Goal: Information Seeking & Learning: Learn about a topic

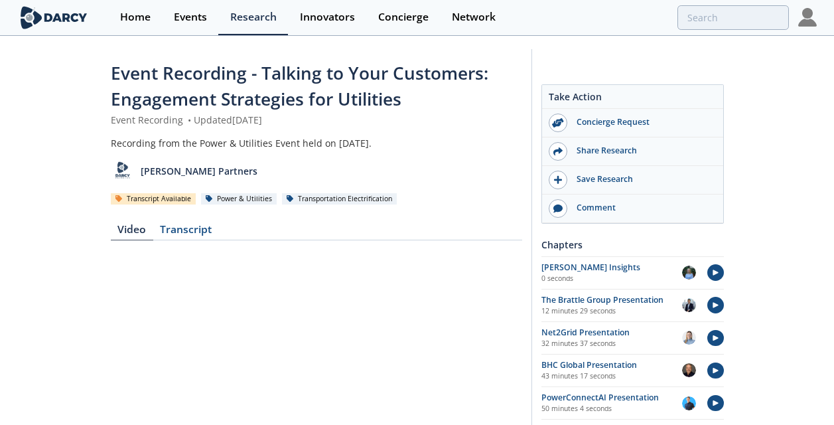
scroll to position [212, 0]
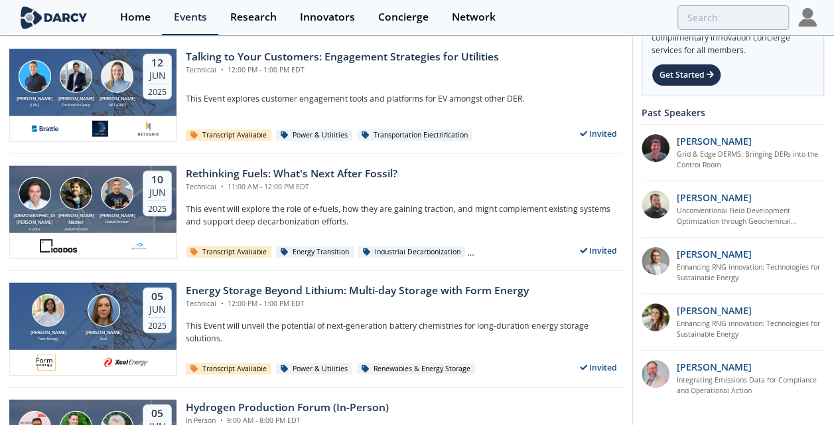
scroll to position [1682, 0]
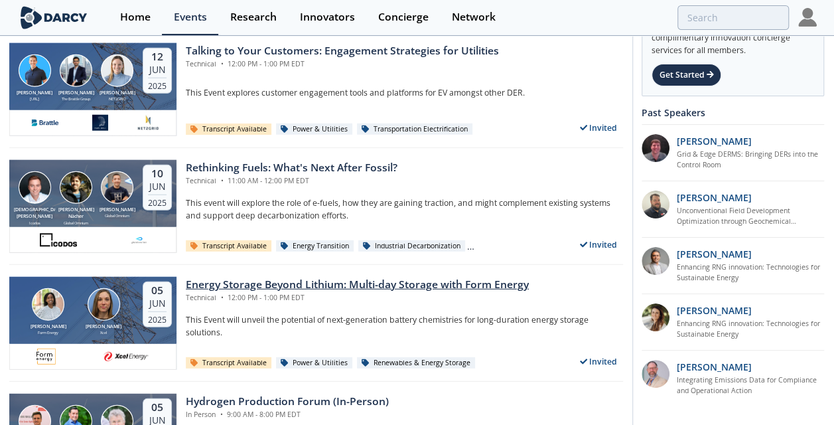
click at [89, 295] on img at bounding box center [104, 304] width 33 height 33
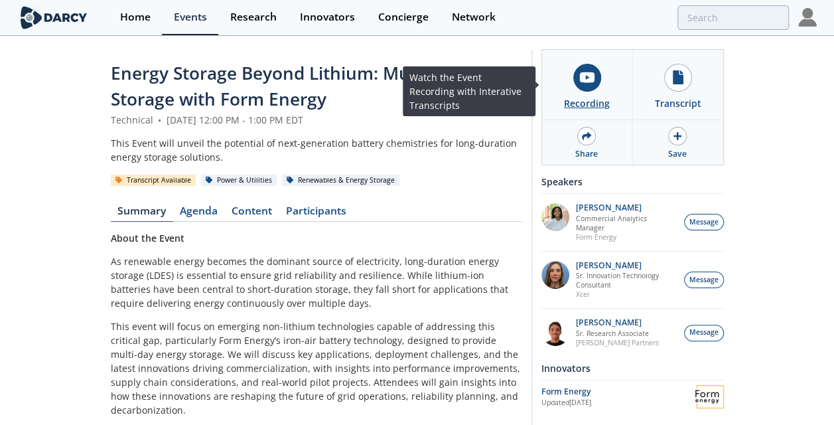
click at [593, 100] on div "Recording" at bounding box center [587, 103] width 46 height 14
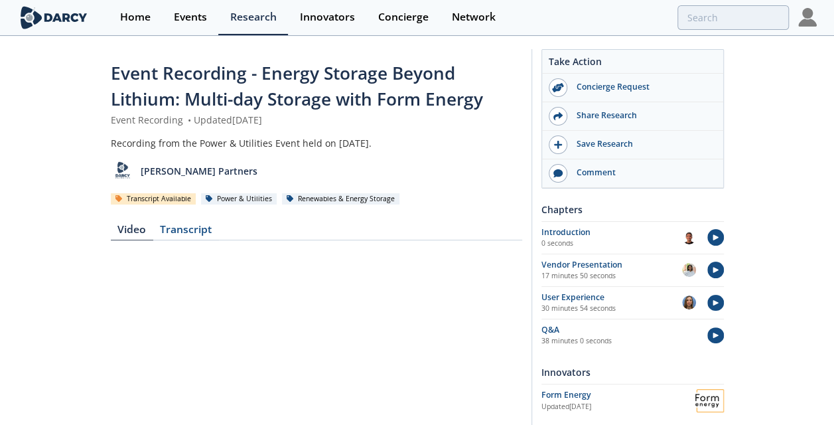
click at [812, 287] on div "Event Recording - Energy Storage Beyond Lithium: Multi-day Storage with Form En…" at bounding box center [417, 425] width 834 height 777
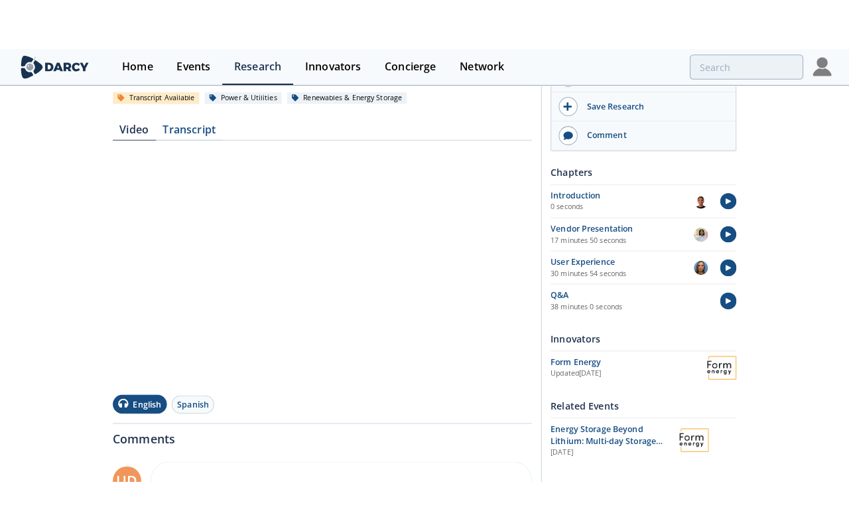
scroll to position [159, 0]
